Goal: Book appointment/travel/reservation

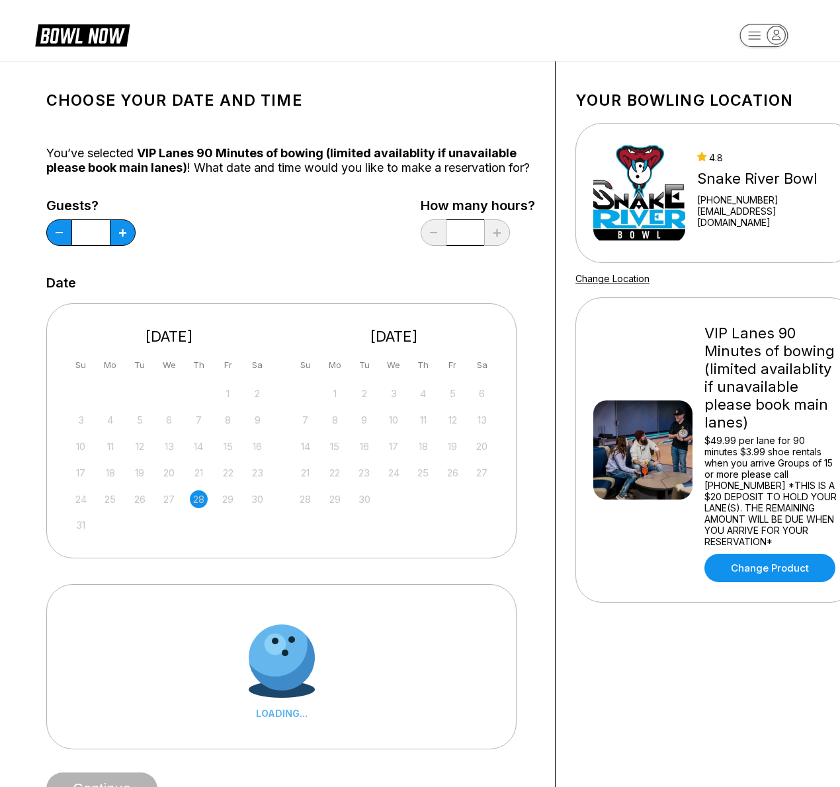
click at [352, 253] on div "Guests? * How many hours? *" at bounding box center [290, 225] width 489 height 54
click at [492, 89] on div "Choose your Date and time You’ve selected VIP Lanes 90 Minutes of bowing (limit…" at bounding box center [290, 443] width 489 height 725
click at [471, 152] on div "Choose your Date and time You’ve selected VIP Lanes 90 Minutes of bowing (limit…" at bounding box center [290, 443] width 489 height 725
click at [354, 241] on div "Guests? * How many hours? *" at bounding box center [290, 225] width 489 height 54
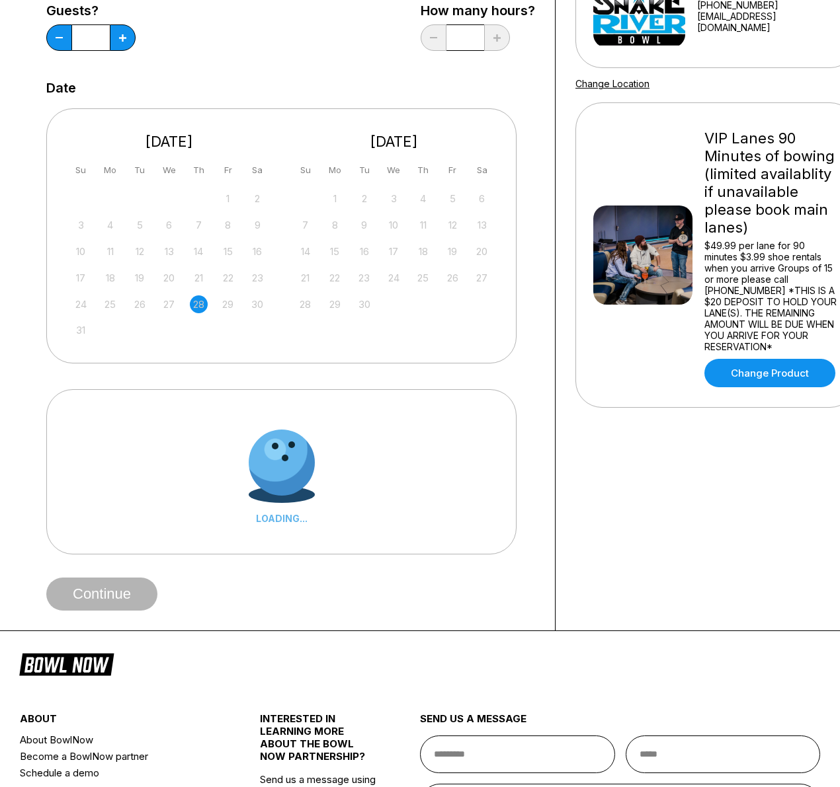
scroll to position [200, 0]
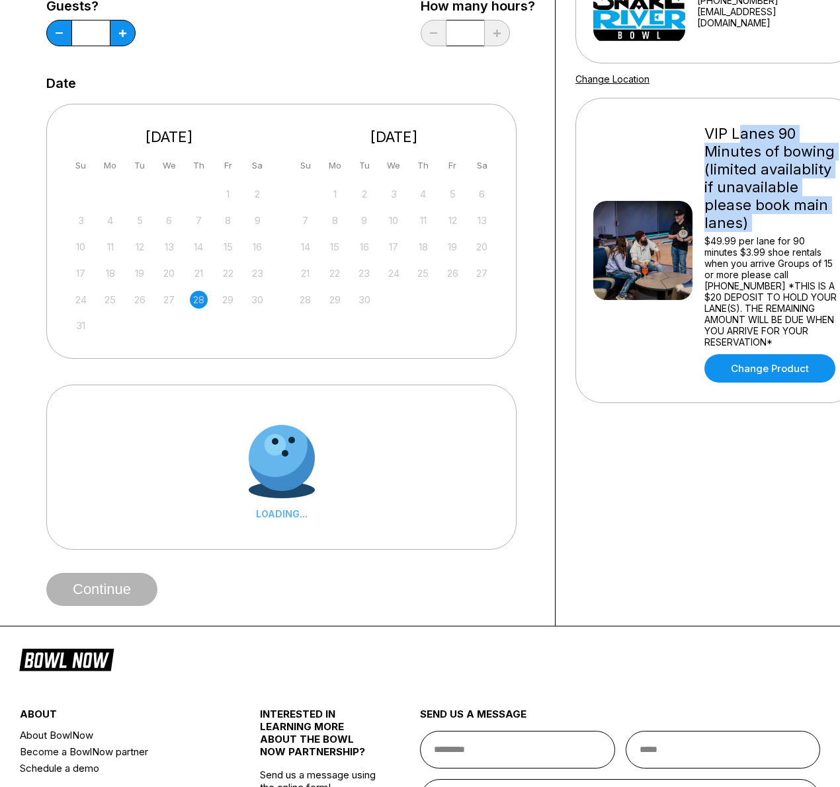
drag, startPoint x: 761, startPoint y: 125, endPoint x: 818, endPoint y: 233, distance: 122.7
click at [818, 233] on div "VIP Lanes 90 Minutes of bowing (limited availablity if unavailable please book …" at bounding box center [771, 250] width 134 height 264
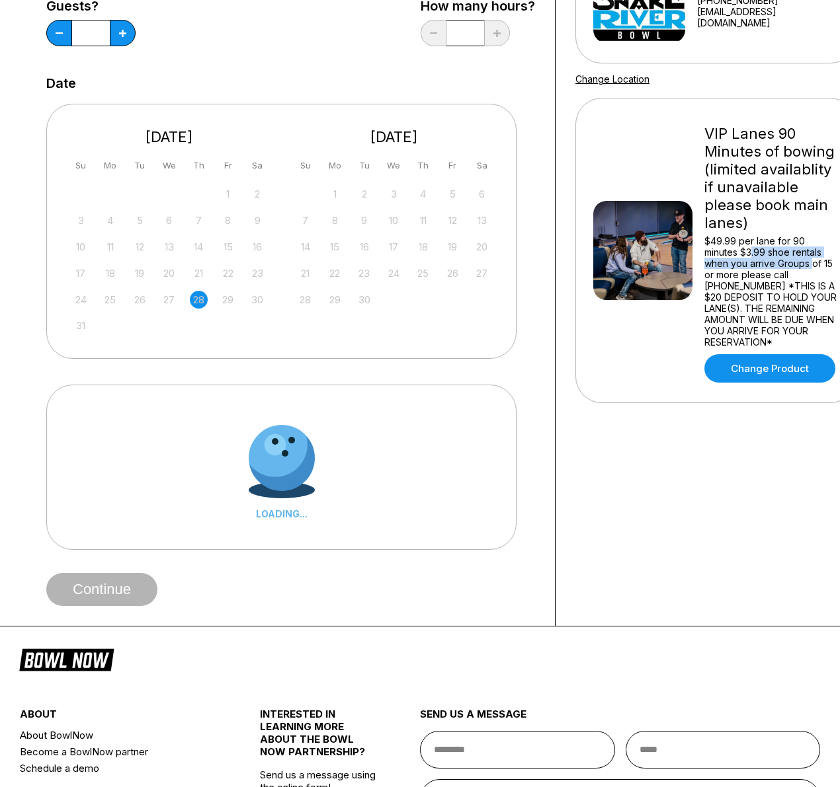
drag, startPoint x: 752, startPoint y: 258, endPoint x: 822, endPoint y: 276, distance: 71.7
click at [810, 266] on div "$49.99 per lane for 90 minutes $3.99 shoe rentals when you arrive Groups of 15 …" at bounding box center [771, 291] width 134 height 112
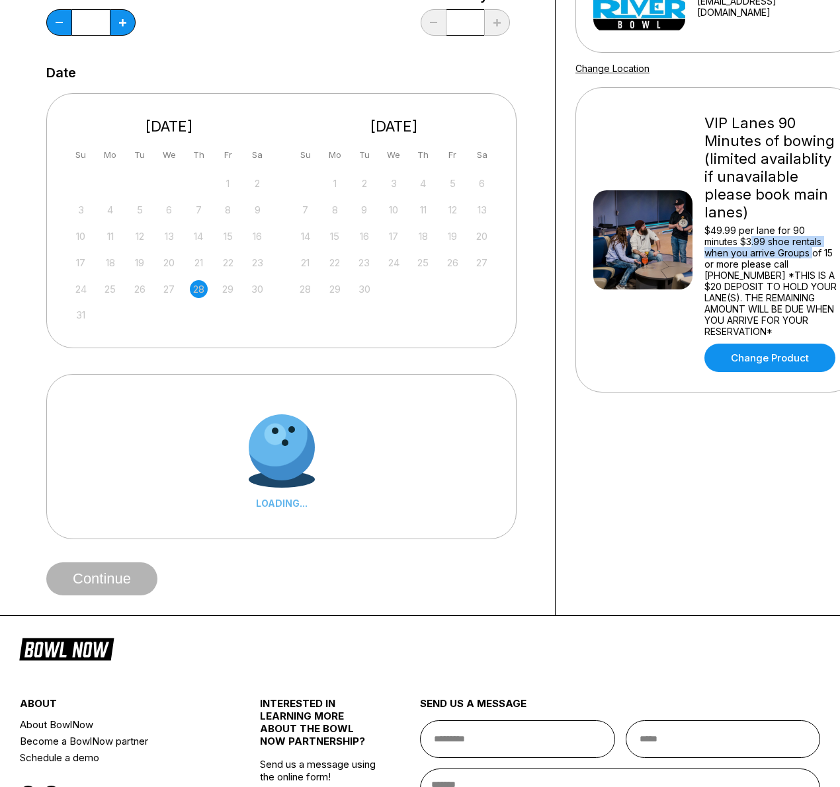
scroll to position [213, 0]
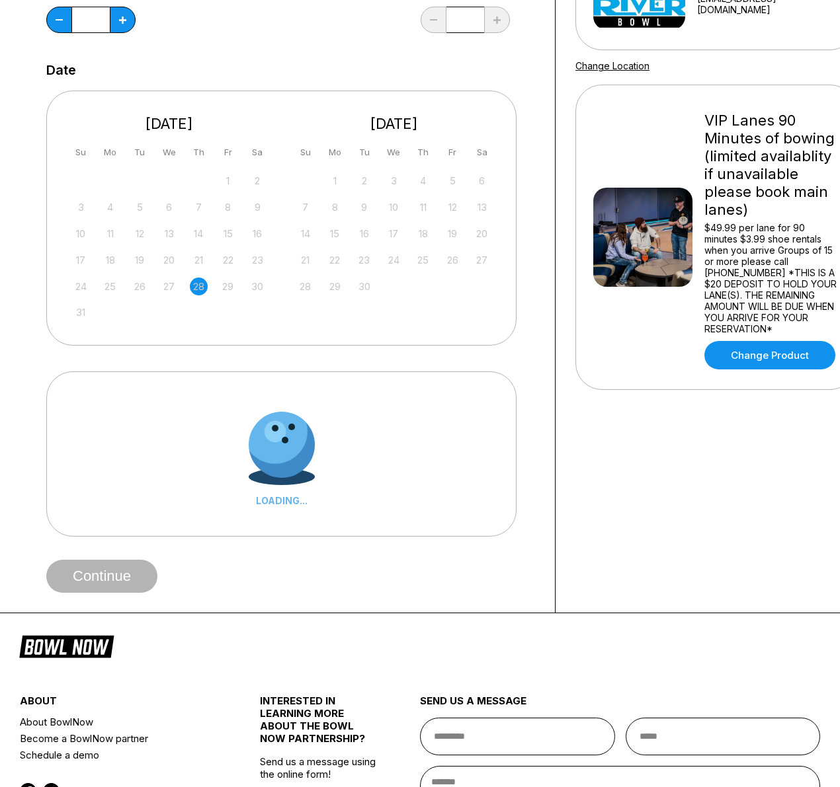
click at [803, 274] on div "$49.99 per lane for 90 minutes $3.99 shoe rentals when you arrive Groups of 15 …" at bounding box center [771, 278] width 134 height 112
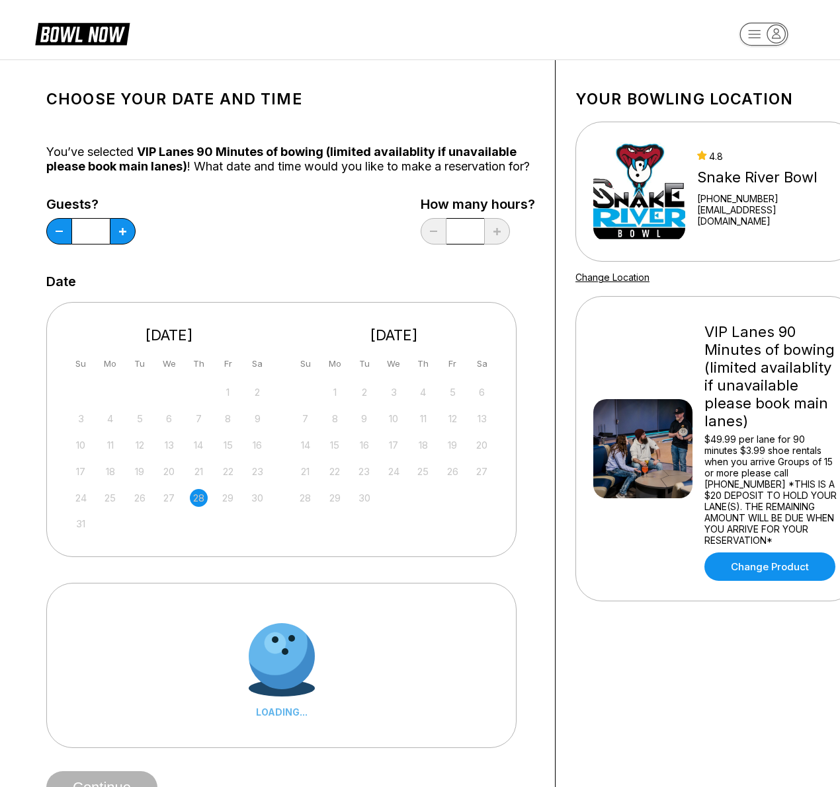
scroll to position [0, 0]
